Goal: Information Seeking & Learning: Learn about a topic

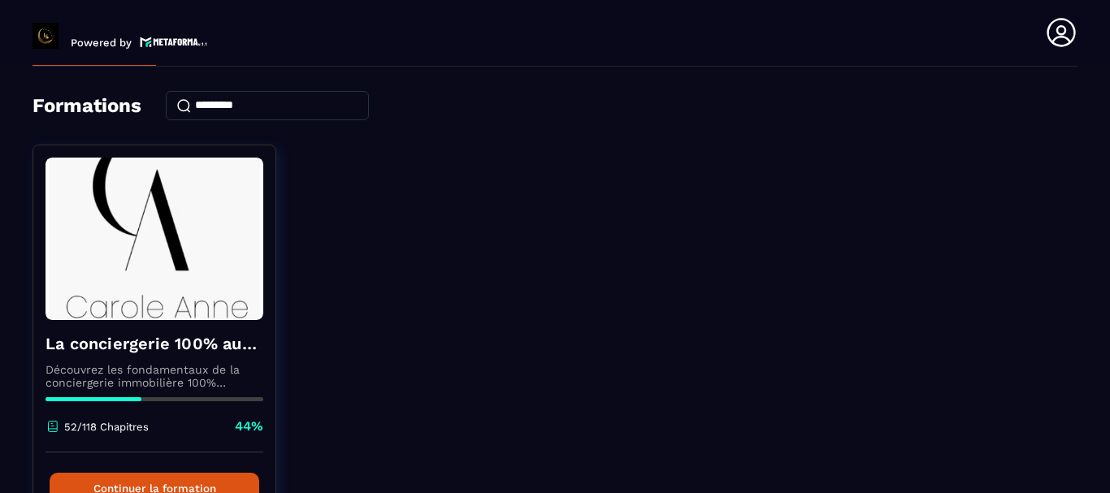
scroll to position [81, 0]
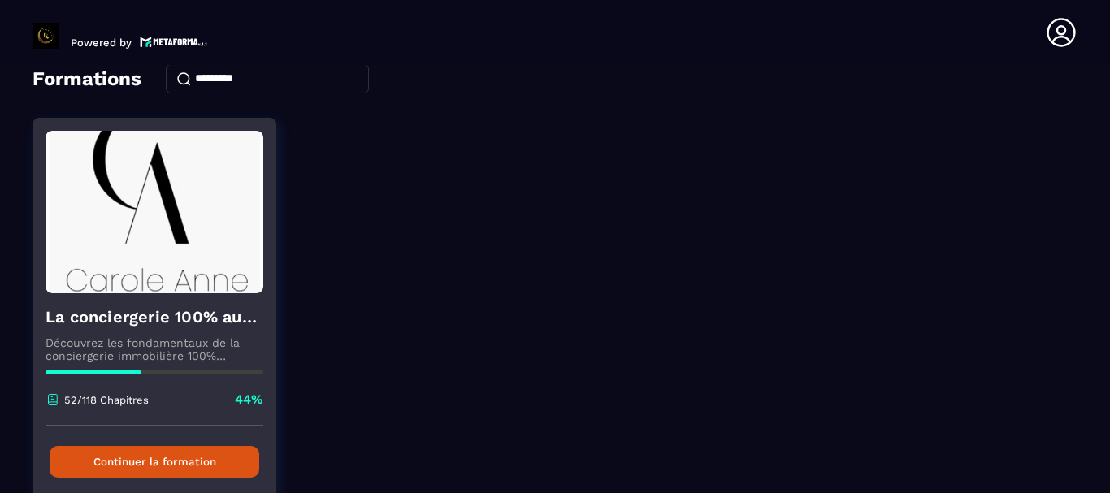
click at [152, 454] on button "Continuer la formation" at bounding box center [155, 462] width 210 height 32
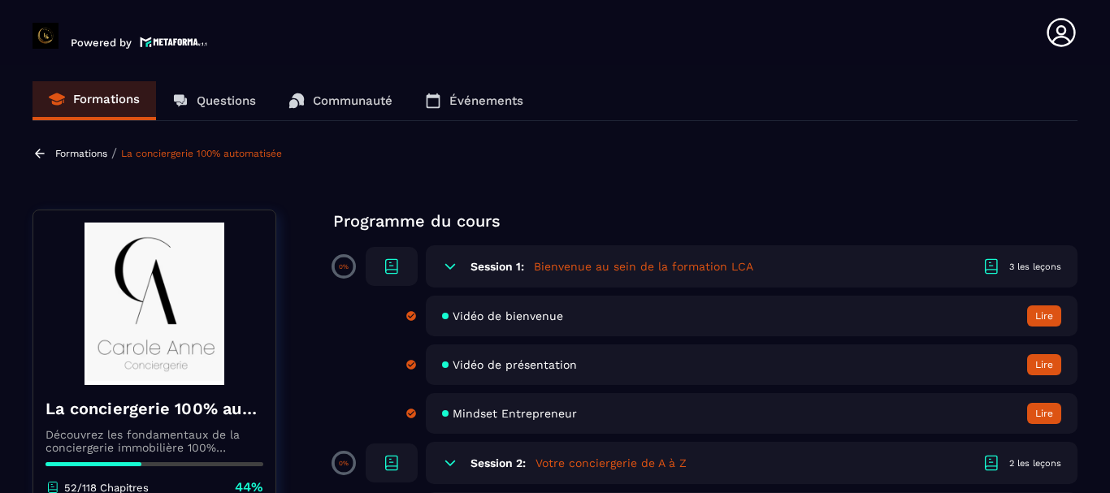
click at [232, 98] on p "Questions" at bounding box center [226, 100] width 59 height 15
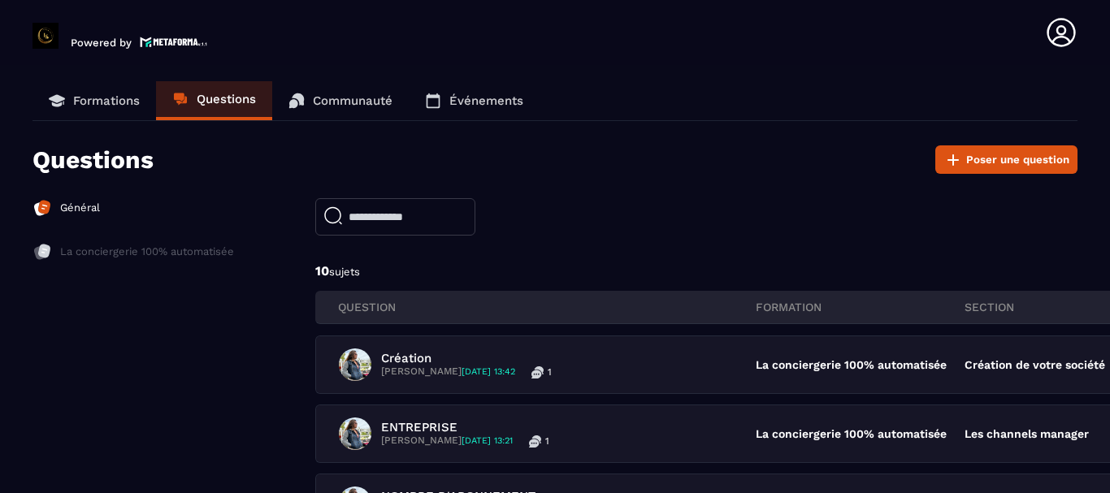
click at [378, 96] on p "Communauté" at bounding box center [353, 100] width 80 height 15
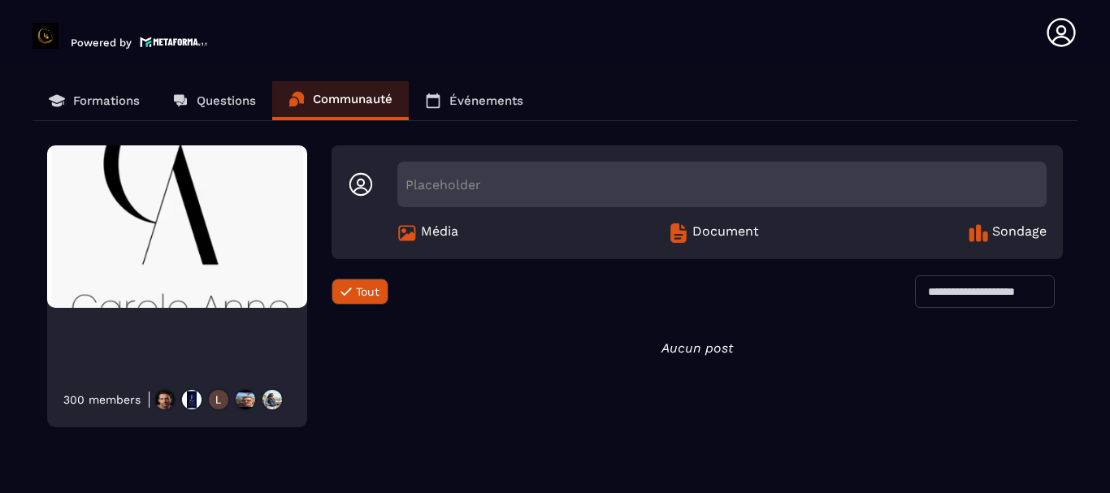
click at [211, 98] on p "Questions" at bounding box center [226, 100] width 59 height 15
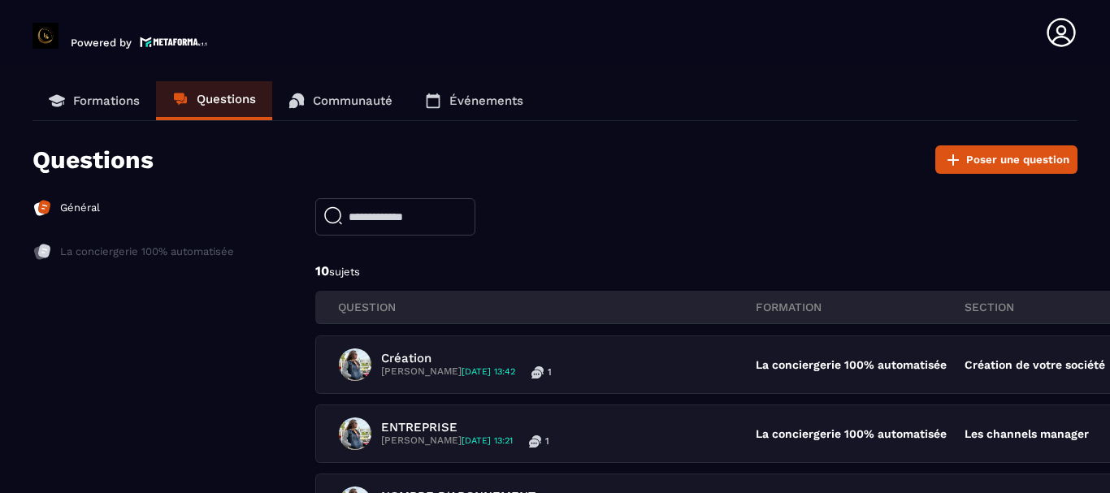
click at [94, 98] on p "Formations" at bounding box center [106, 100] width 67 height 15
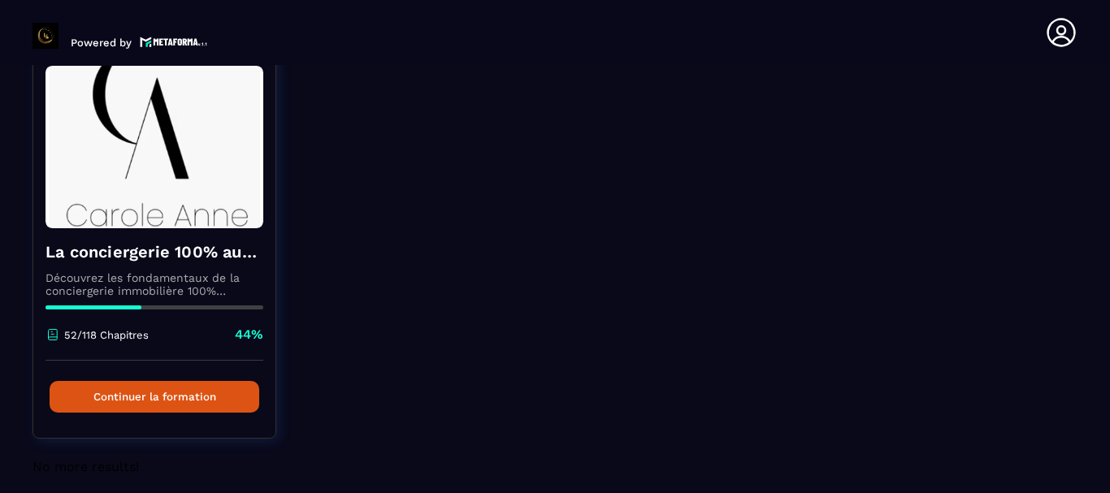
scroll to position [159, 0]
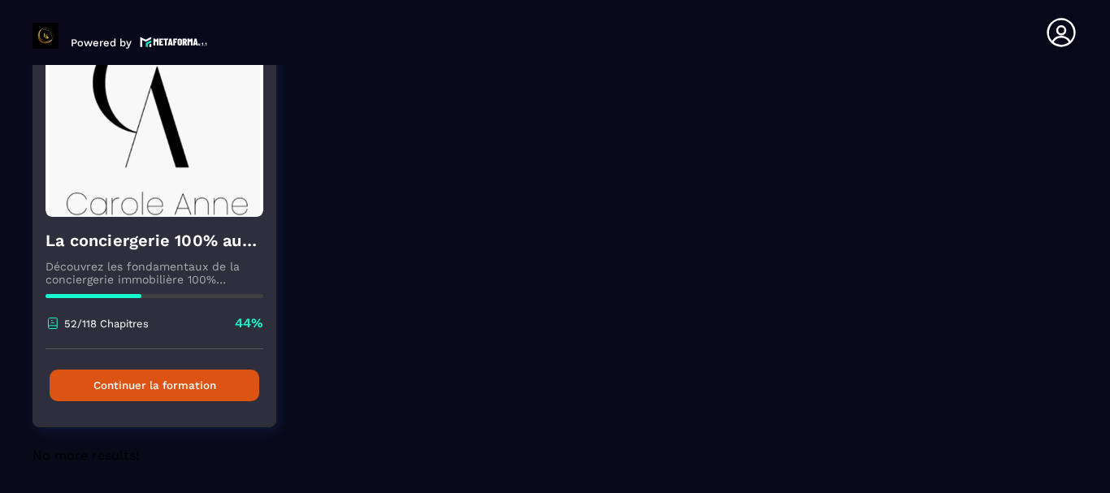
click at [196, 382] on button "Continuer la formation" at bounding box center [155, 386] width 210 height 32
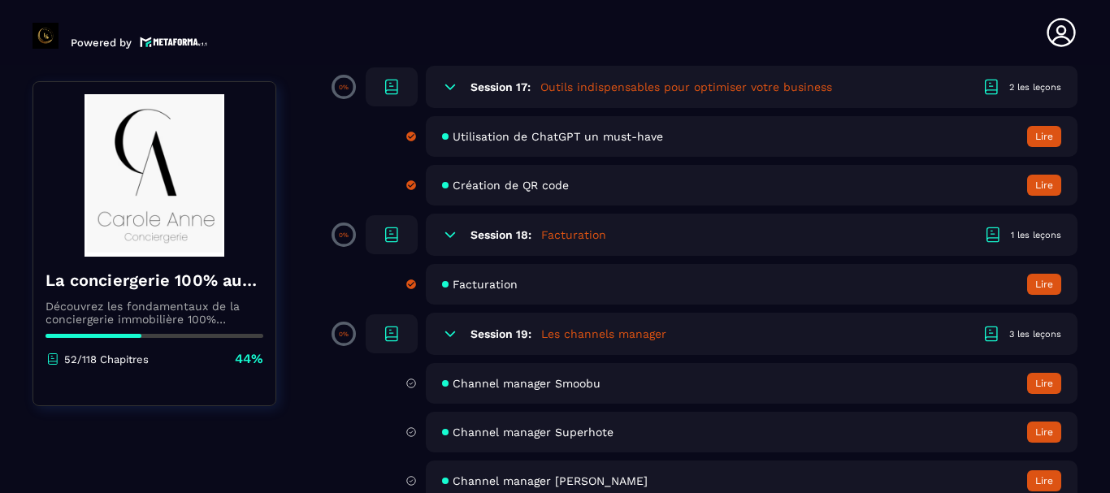
scroll to position [3414, 0]
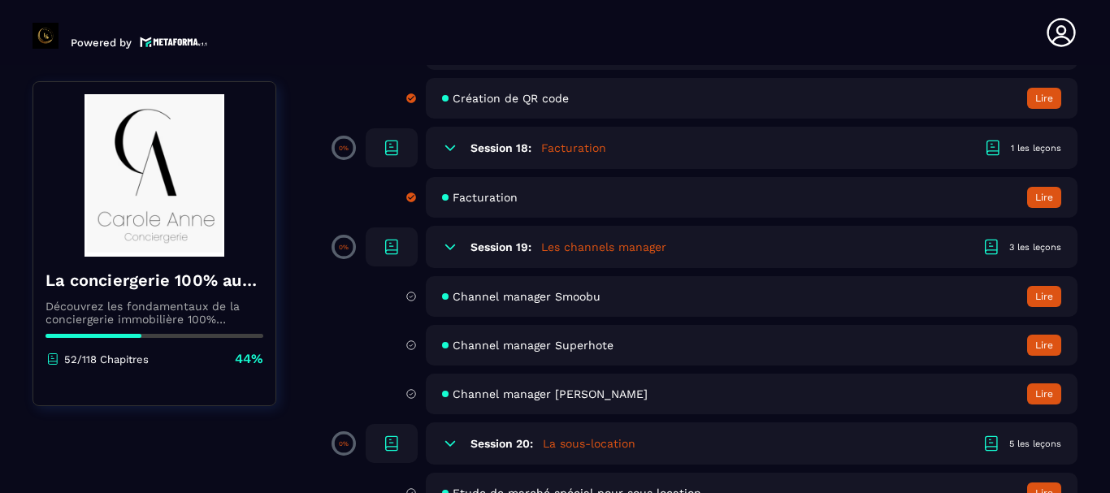
click at [1044, 296] on button "Lire" at bounding box center [1045, 296] width 34 height 21
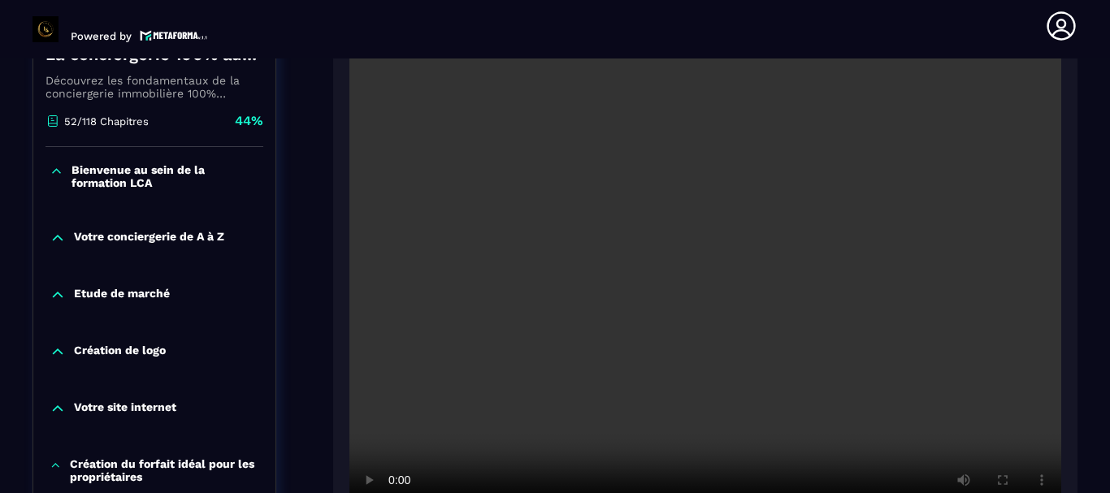
scroll to position [411, 0]
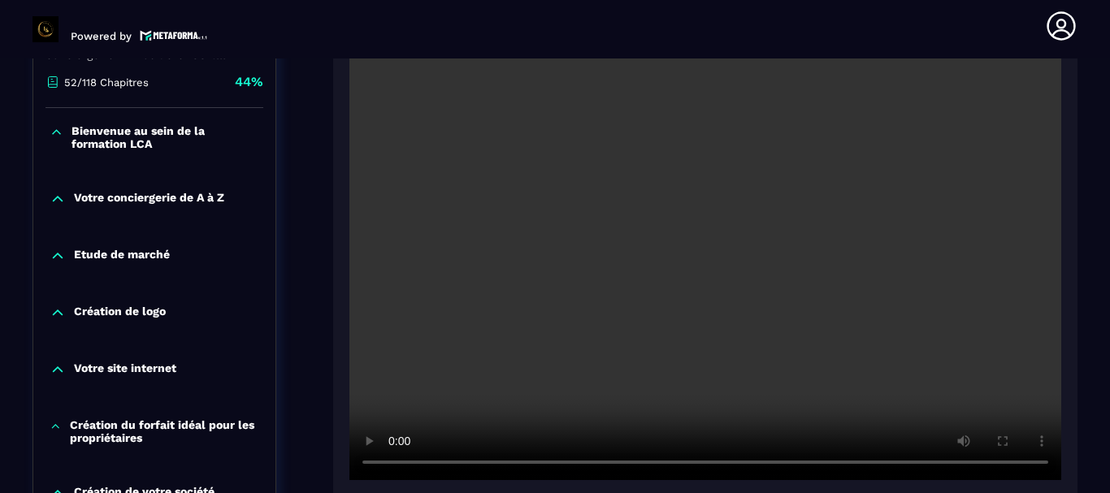
drag, startPoint x: 518, startPoint y: 372, endPoint x: 528, endPoint y: 329, distance: 44.2
click at [521, 363] on video at bounding box center [706, 243] width 712 height 475
click at [558, 389] on video at bounding box center [706, 243] width 712 height 475
click at [618, 292] on video at bounding box center [706, 243] width 712 height 475
click at [143, 318] on p "Création de logo" at bounding box center [120, 313] width 92 height 16
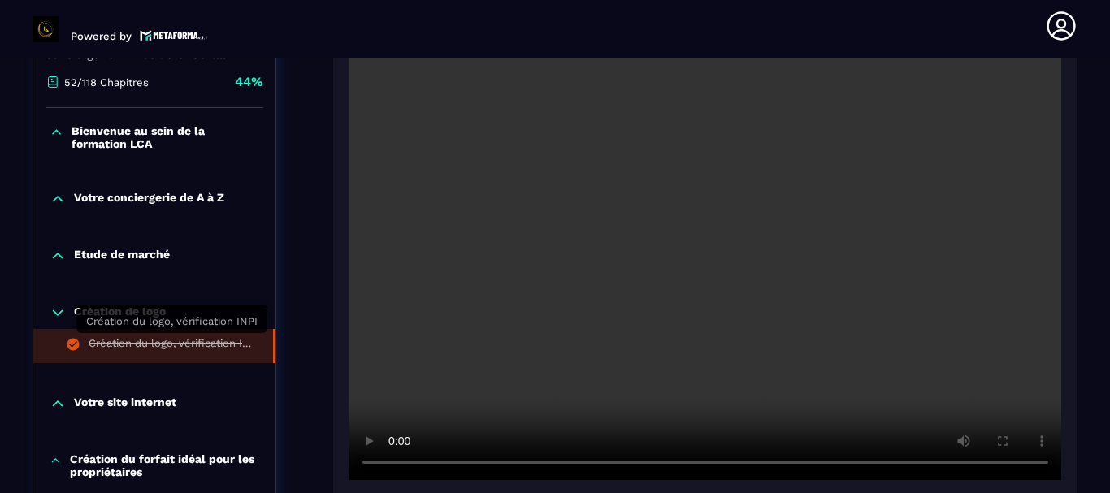
click at [150, 350] on div "Création du logo, vérification INPI" at bounding box center [173, 346] width 168 height 18
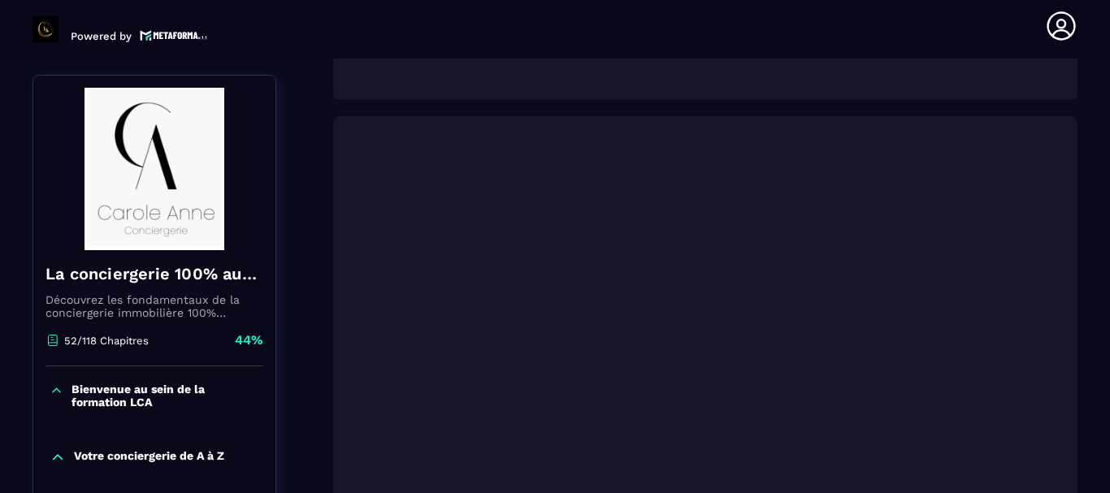
scroll to position [819, 0]
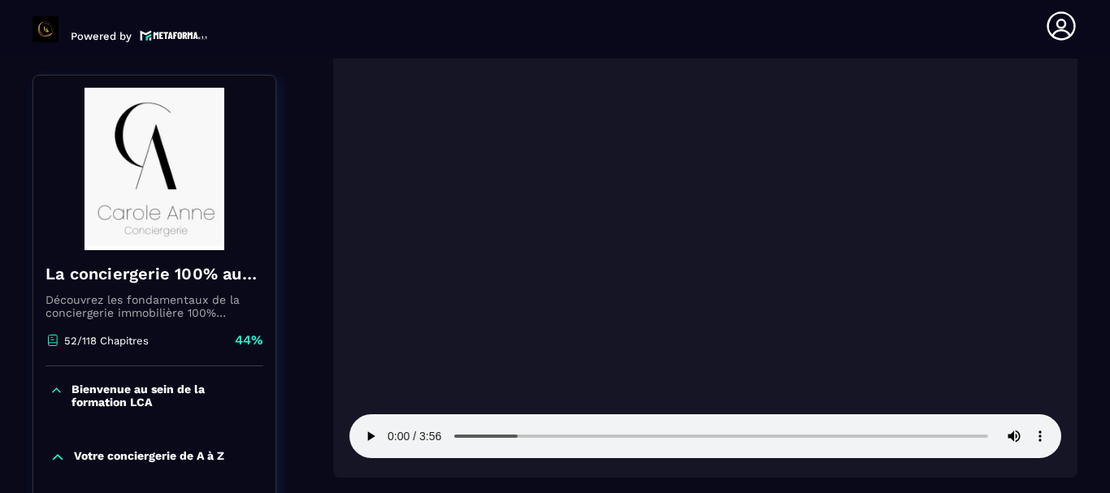
click at [647, 237] on video at bounding box center [706, 221] width 712 height 475
click at [671, 230] on video at bounding box center [706, 221] width 712 height 475
